Goal: Task Accomplishment & Management: Complete application form

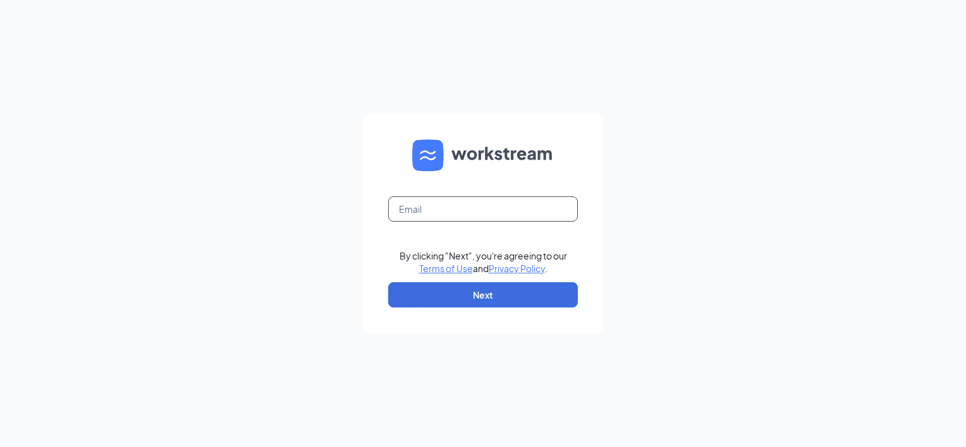
click at [454, 209] on input "text" at bounding box center [483, 209] width 190 height 25
type input "[EMAIL_ADDRESS][DOMAIN_NAME]"
click at [472, 298] on button "Next" at bounding box center [483, 295] width 190 height 25
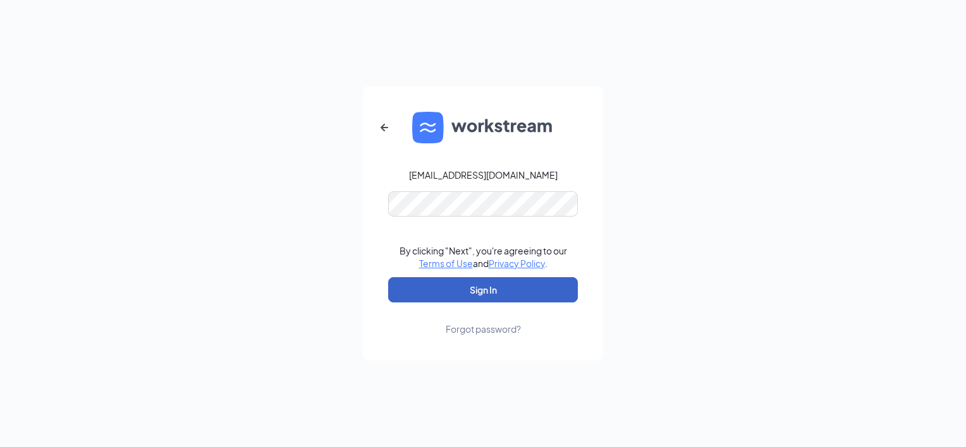
click at [410, 279] on button "Sign In" at bounding box center [483, 289] width 190 height 25
click at [444, 286] on button "Sign In" at bounding box center [483, 289] width 190 height 25
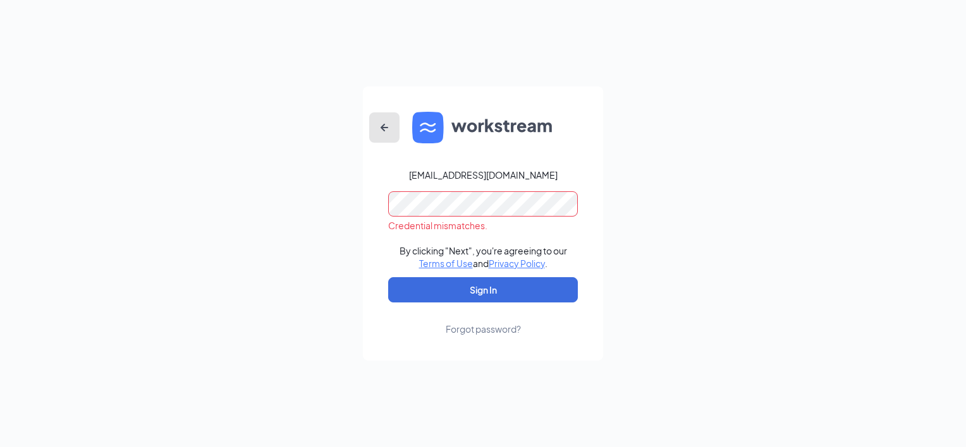
click at [389, 126] on icon "ArrowLeftNew" at bounding box center [384, 127] width 15 height 15
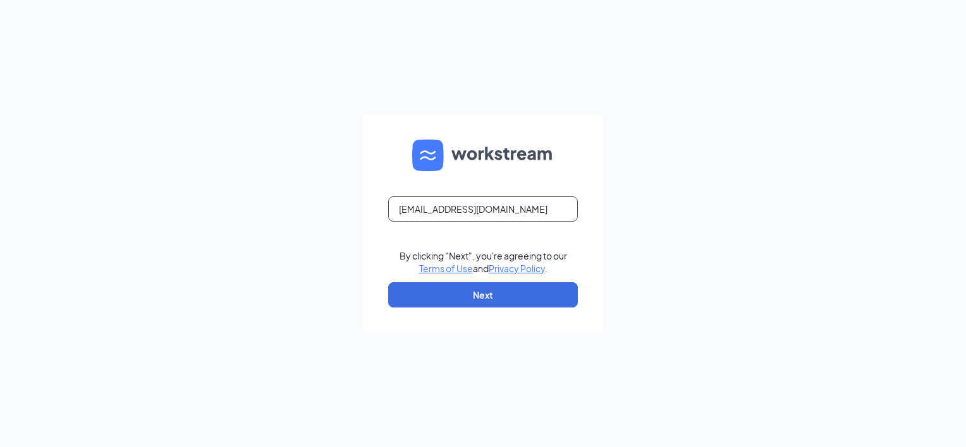
click at [463, 203] on input "[EMAIL_ADDRESS][DOMAIN_NAME]" at bounding box center [483, 209] width 190 height 25
click at [495, 221] on input "[EMAIL_ADDRESS][DOMAIN_NAME]" at bounding box center [483, 209] width 190 height 25
click at [496, 209] on input "[EMAIL_ADDRESS][DOMAIN_NAME]" at bounding box center [483, 209] width 190 height 25
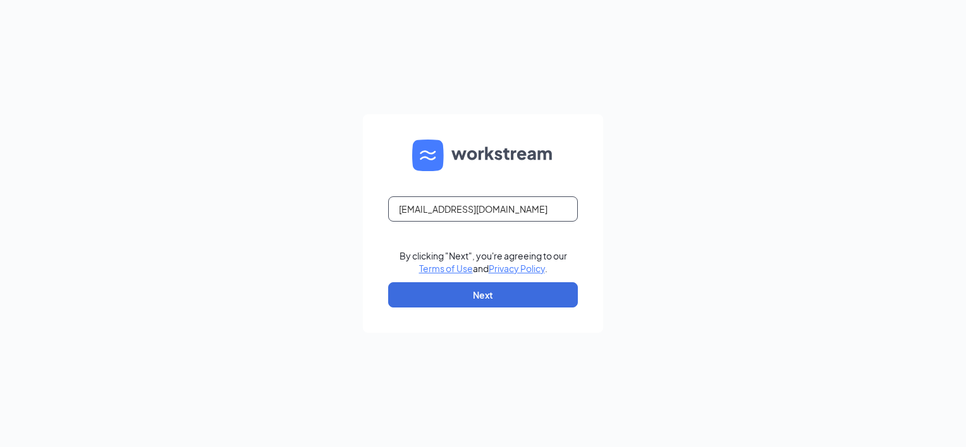
click at [496, 209] on input "[EMAIL_ADDRESS][DOMAIN_NAME]" at bounding box center [483, 209] width 190 height 25
type input "[EMAIL_ADDRESS][DOMAIN_NAME]"
click at [471, 302] on button "Next" at bounding box center [483, 295] width 190 height 25
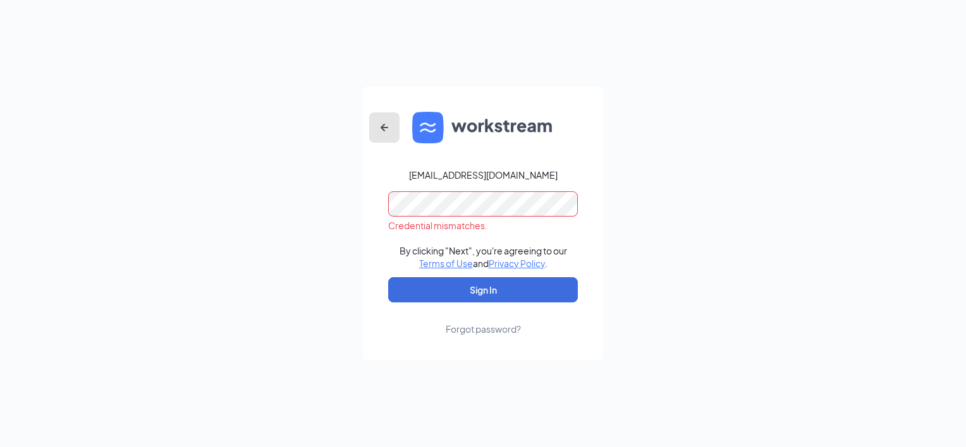
click at [379, 121] on icon "ArrowLeftNew" at bounding box center [384, 127] width 15 height 15
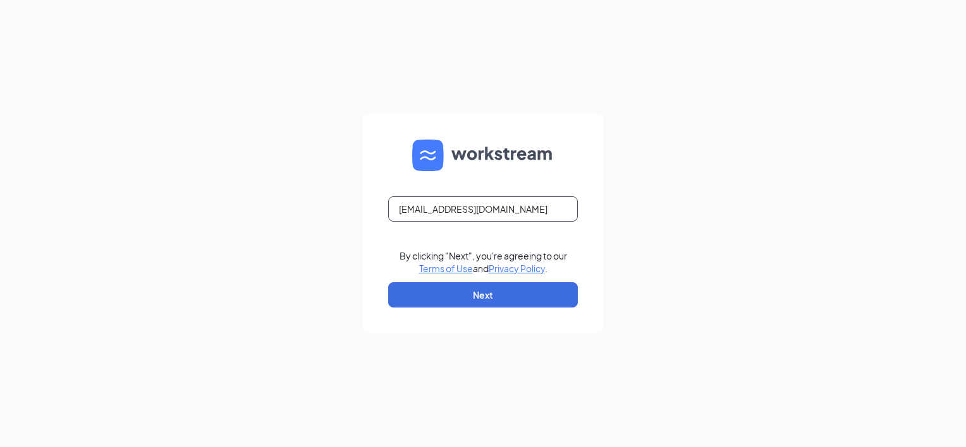
click at [437, 212] on input "[EMAIL_ADDRESS][DOMAIN_NAME]" at bounding box center [483, 209] width 190 height 25
type input "[DOMAIN_NAME]"
click at [437, 212] on input "[DOMAIN_NAME]" at bounding box center [483, 209] width 190 height 25
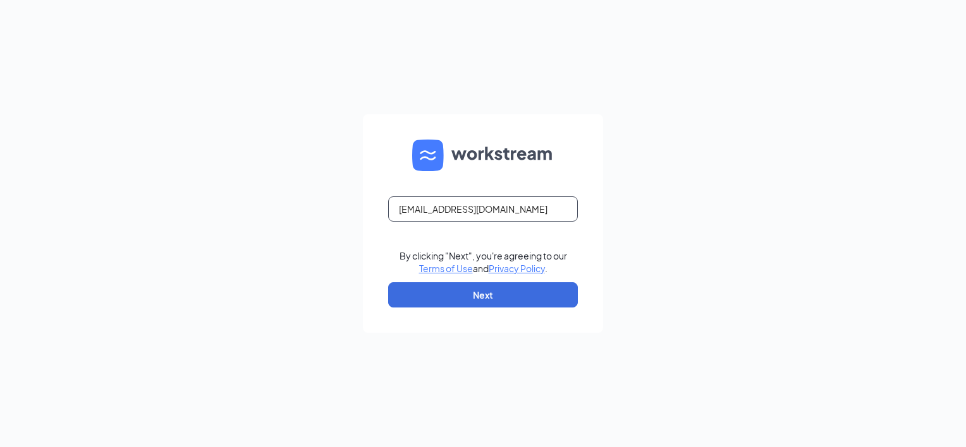
click at [458, 215] on input "[EMAIL_ADDRESS][DOMAIN_NAME]" at bounding box center [483, 209] width 190 height 25
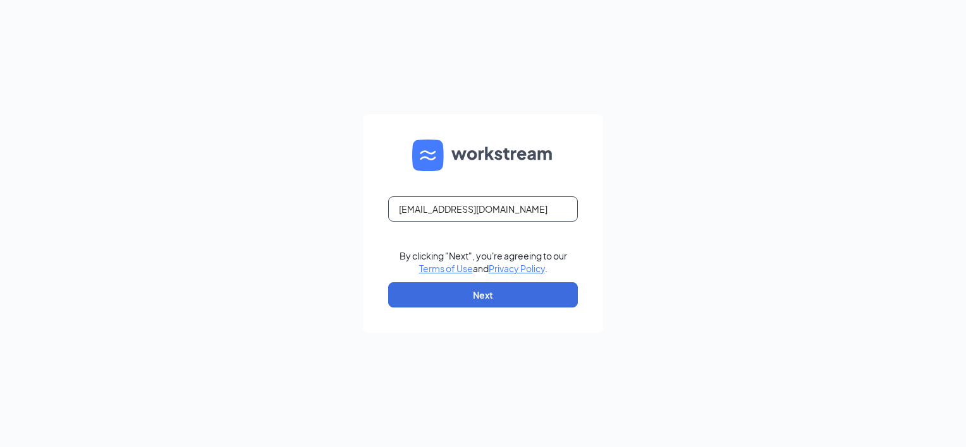
click at [458, 215] on input "[EMAIL_ADDRESS][DOMAIN_NAME]" at bounding box center [483, 209] width 190 height 25
type input "[EMAIL_ADDRESS][DOMAIN_NAME]"
click at [432, 215] on input "text" at bounding box center [483, 209] width 190 height 25
type input "[EMAIL_ADDRESS][DOMAIN_NAME]"
click at [449, 202] on input "[EMAIL_ADDRESS][DOMAIN_NAME]" at bounding box center [483, 209] width 190 height 25
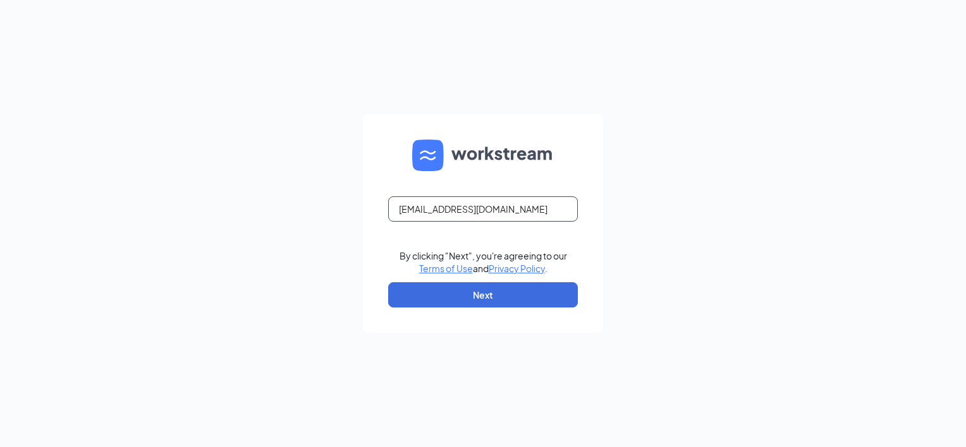
click at [449, 202] on input "[EMAIL_ADDRESS][DOMAIN_NAME]" at bounding box center [483, 209] width 190 height 25
click at [449, 202] on input "text" at bounding box center [483, 209] width 190 height 25
type input "[EMAIL_ADDRESS][DOMAIN_NAME]"
click at [474, 286] on button "Next" at bounding box center [483, 295] width 190 height 25
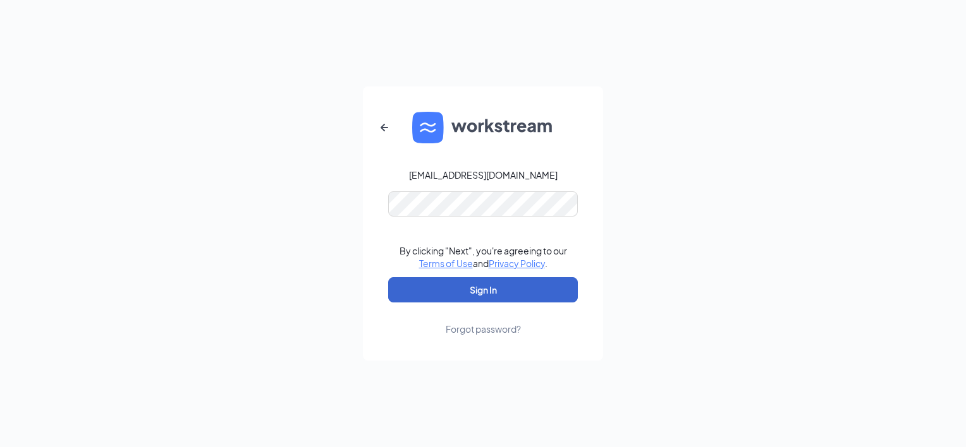
click at [480, 284] on button "Sign In" at bounding box center [483, 289] width 190 height 25
click at [485, 289] on button "Sign In" at bounding box center [483, 289] width 190 height 25
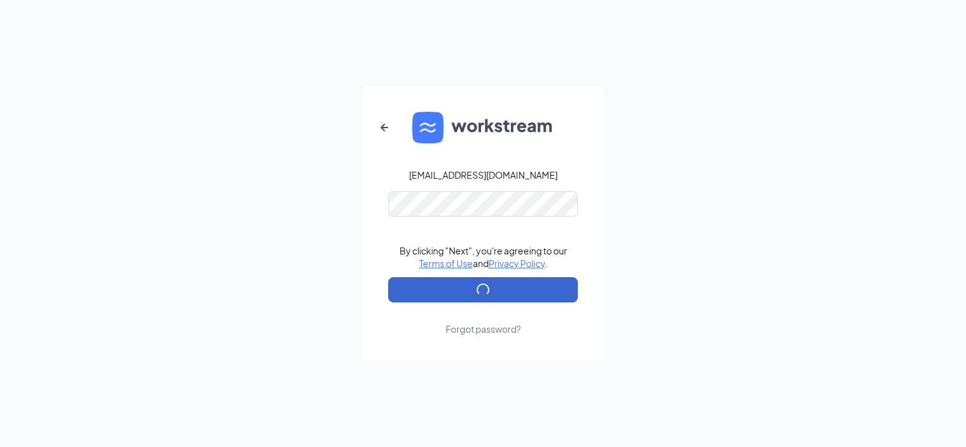
click at [485, 289] on button "submit" at bounding box center [483, 289] width 190 height 25
click at [485, 289] on button "Sign In" at bounding box center [483, 289] width 190 height 25
click at [485, 289] on button "submit" at bounding box center [483, 289] width 190 height 25
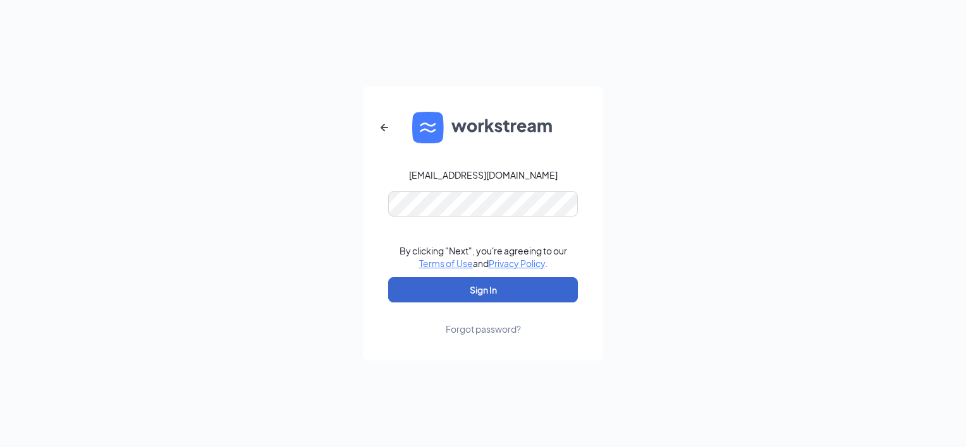
click at [485, 289] on button "Sign In" at bounding box center [483, 289] width 190 height 25
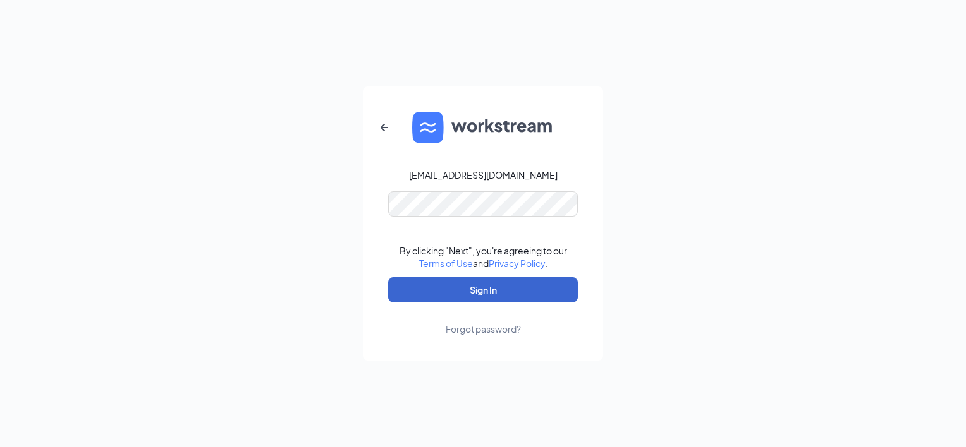
click at [485, 289] on button "Sign In" at bounding box center [483, 289] width 190 height 25
